Goal: Information Seeking & Learning: Learn about a topic

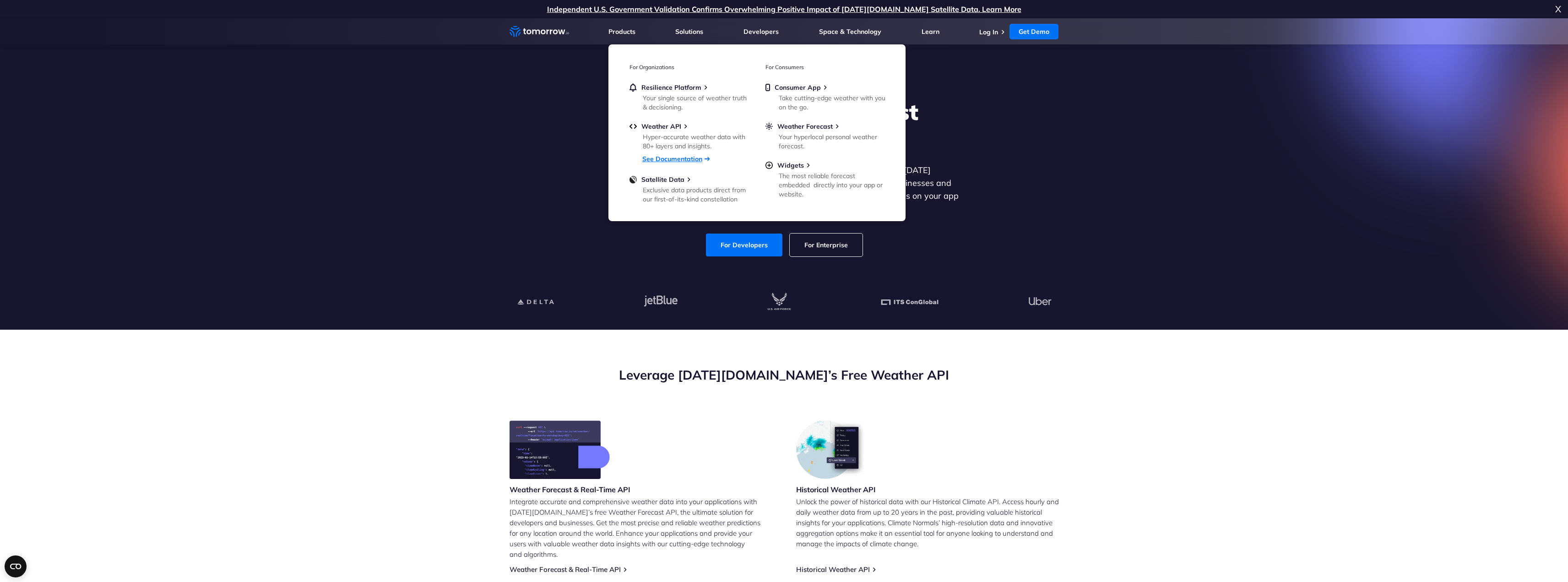
click at [669, 156] on link "See Documentation" at bounding box center [672, 158] width 60 height 8
click at [665, 192] on div "Exclusive data products direct from our first-of-its-kind constellation" at bounding box center [697, 194] width 107 height 18
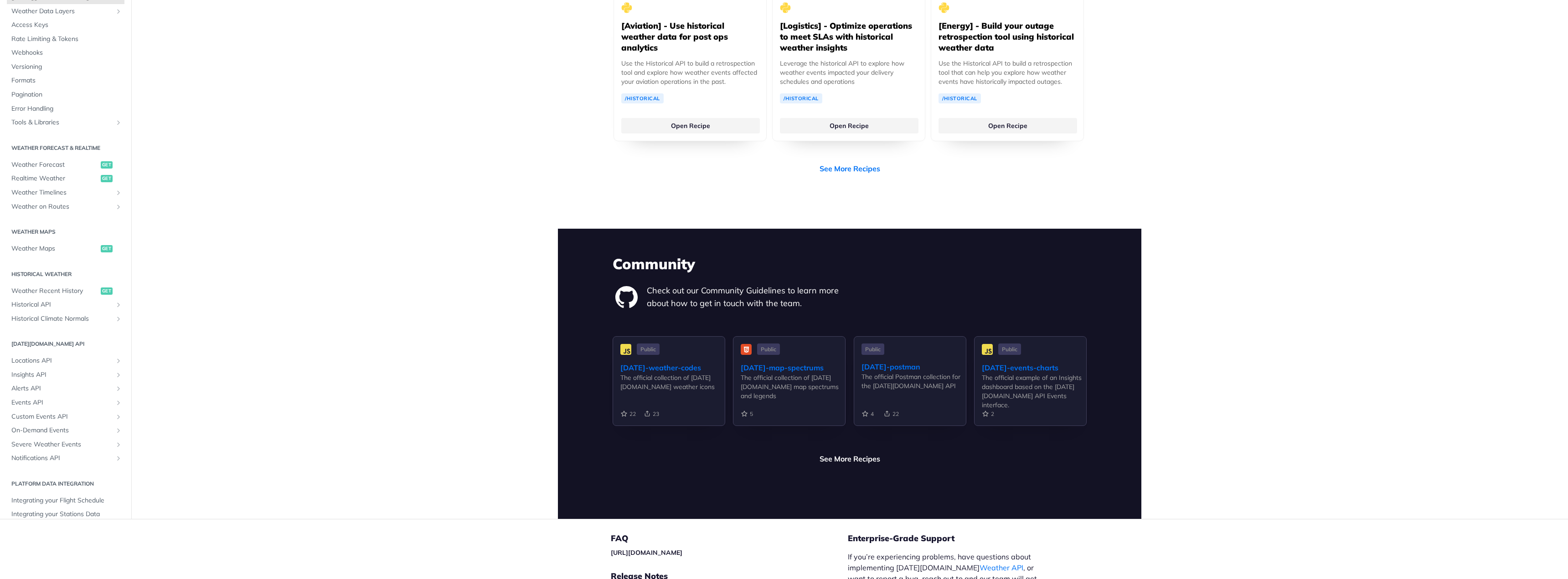
scroll to position [1906, 0]
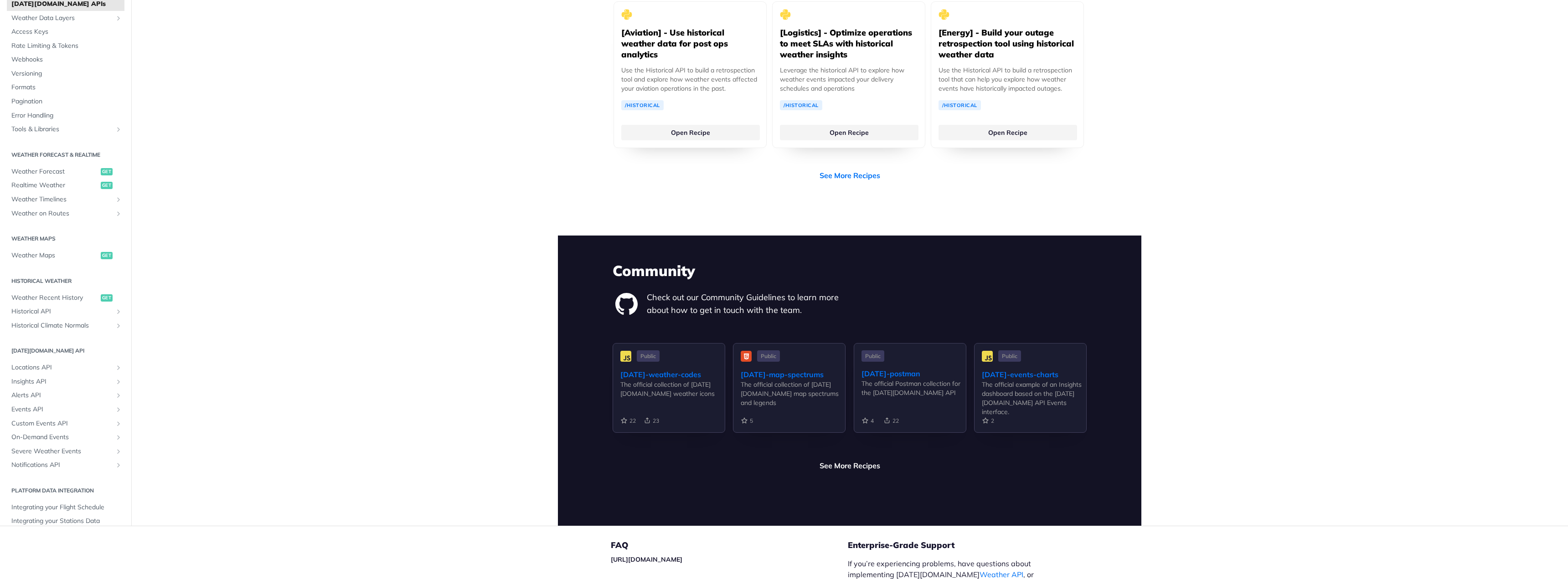
drag, startPoint x: 532, startPoint y: 313, endPoint x: 481, endPoint y: 287, distance: 57.2
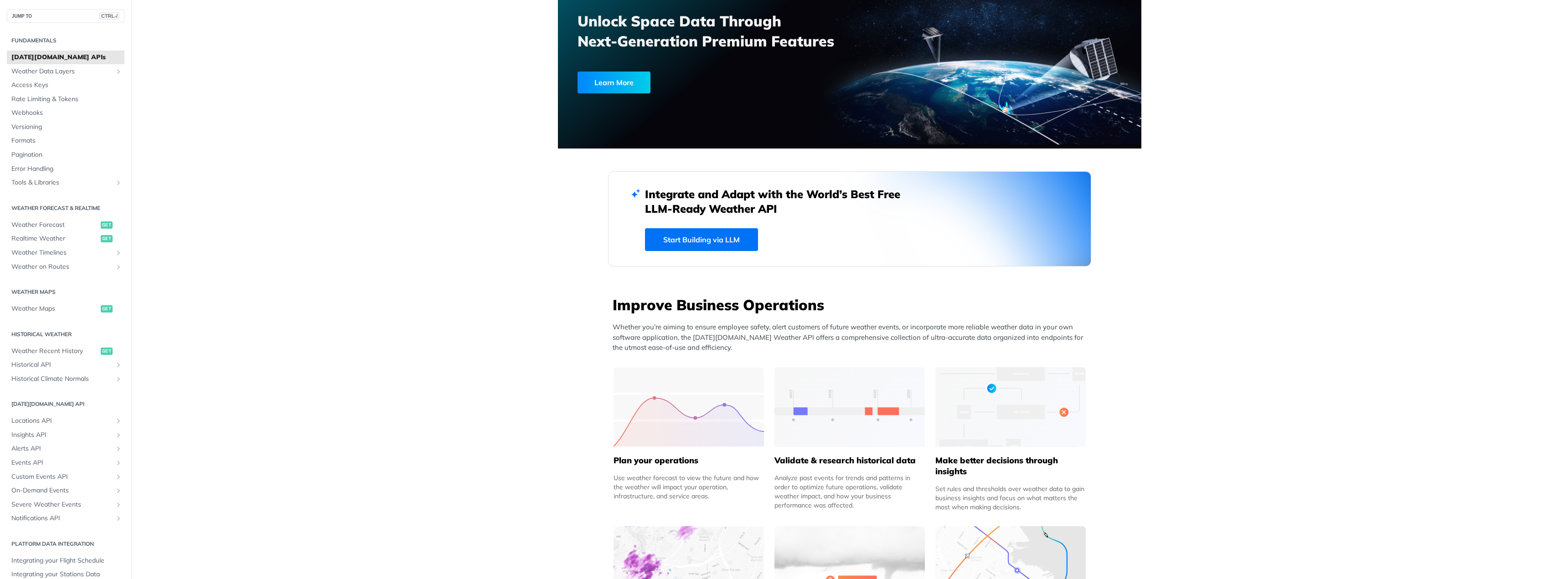
scroll to position [0, 0]
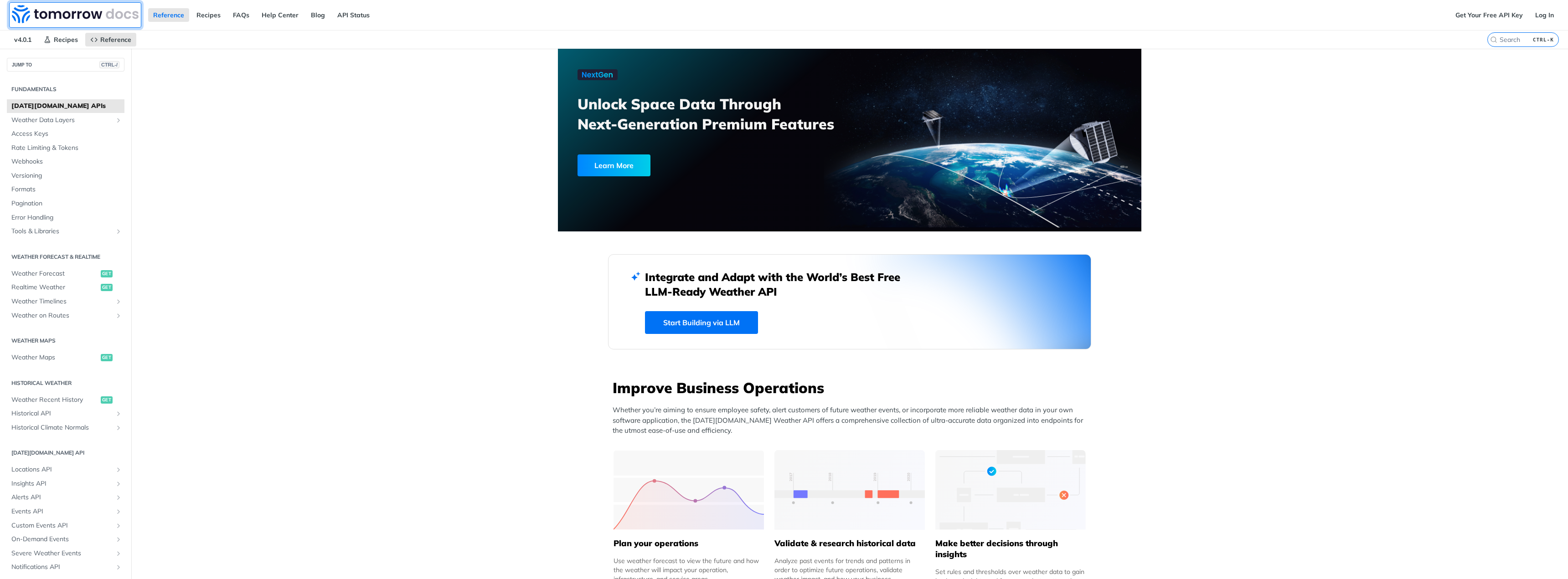
click at [111, 14] on img at bounding box center [75, 14] width 126 height 18
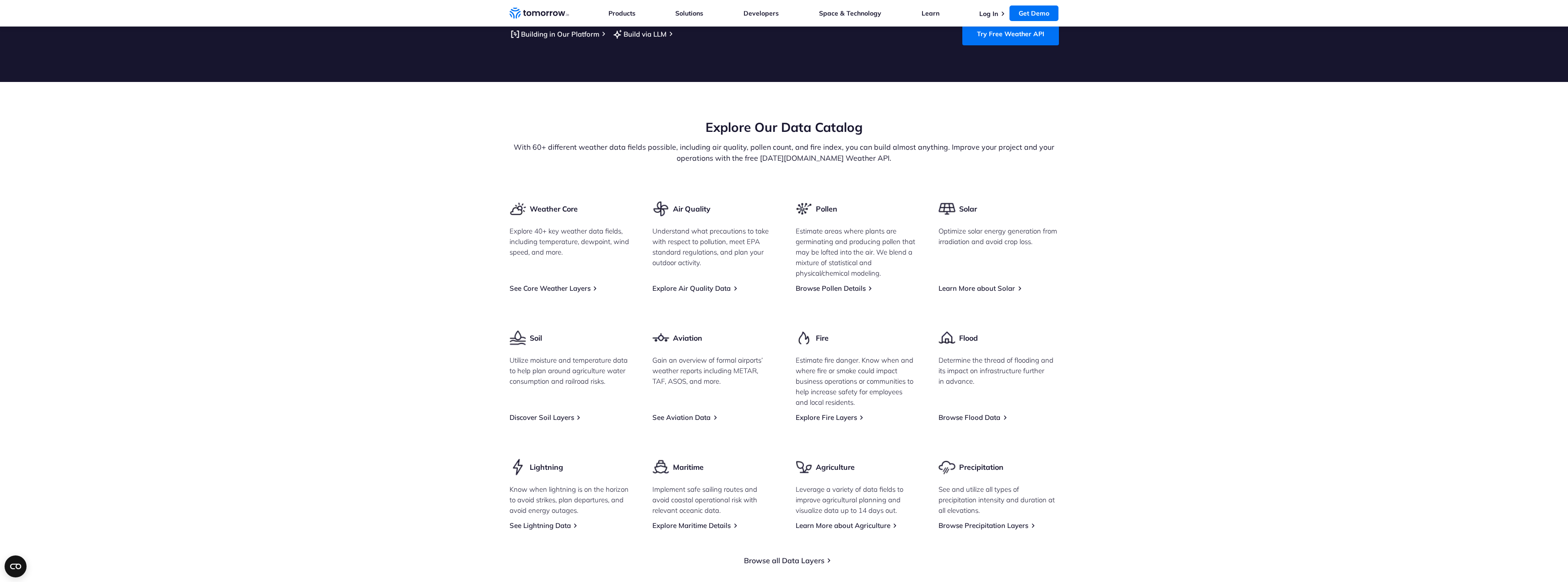
scroll to position [1008, 0]
